Goal: Entertainment & Leisure: Consume media (video, audio)

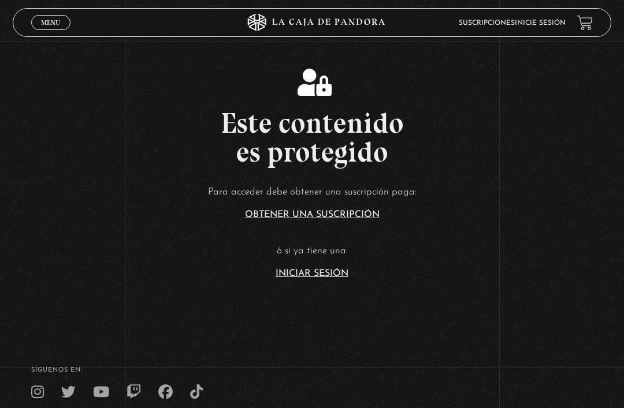
click at [312, 278] on link "Iniciar Sesión" at bounding box center [311, 273] width 73 height 9
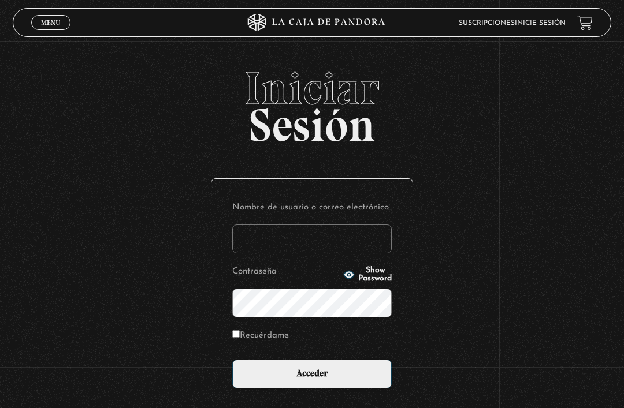
type input "NATY.LS"
click at [312, 380] on input "Acceder" at bounding box center [311, 374] width 159 height 29
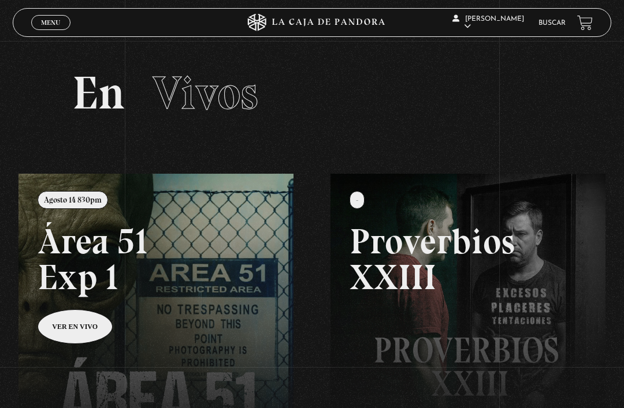
click at [67, 21] on link "Menu Cerrar" at bounding box center [50, 22] width 39 height 15
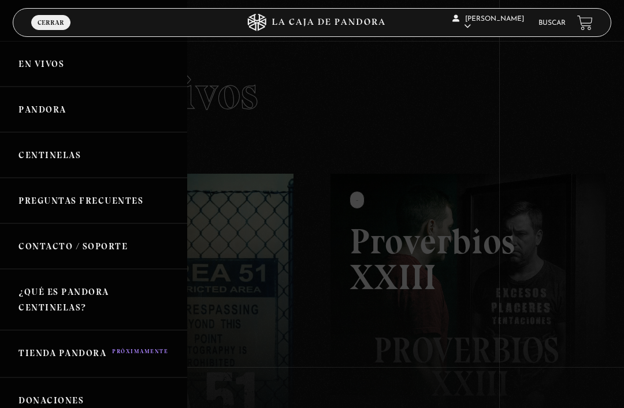
click at [92, 110] on link "Pandora" at bounding box center [93, 110] width 187 height 46
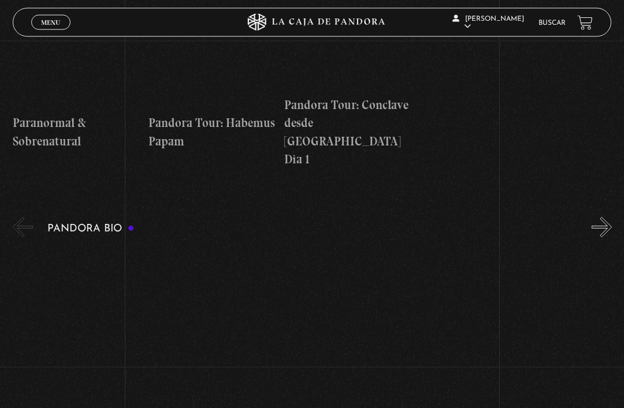
scroll to position [1471, 0]
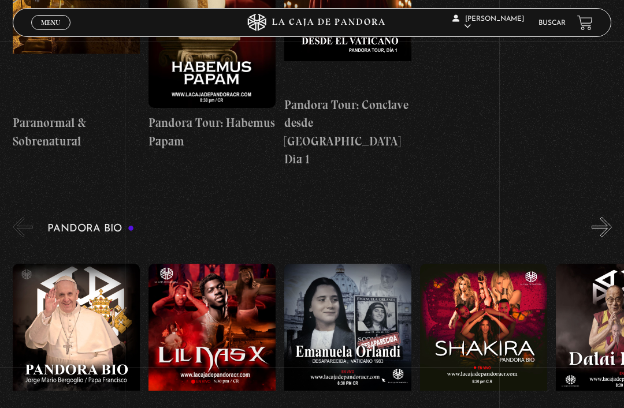
click at [239, 292] on figure at bounding box center [211, 342] width 127 height 156
